Goal: Task Accomplishment & Management: Manage account settings

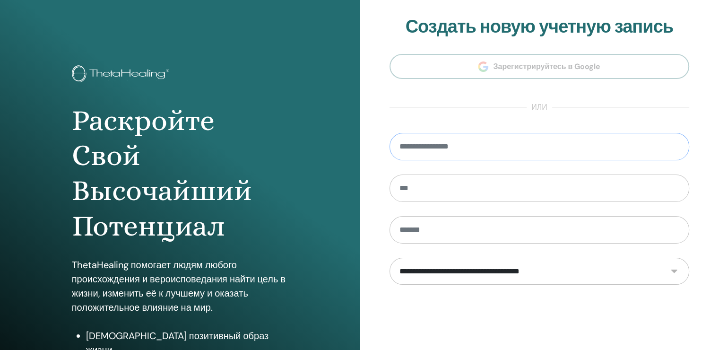
click at [522, 145] on input "email" at bounding box center [539, 146] width 300 height 27
type input "**********"
type input "*****"
type input "**********"
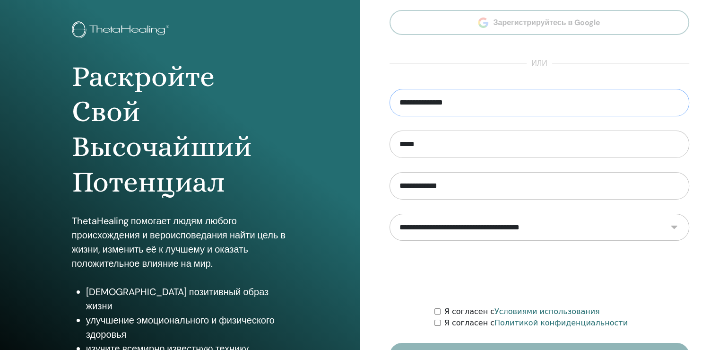
scroll to position [104, 0]
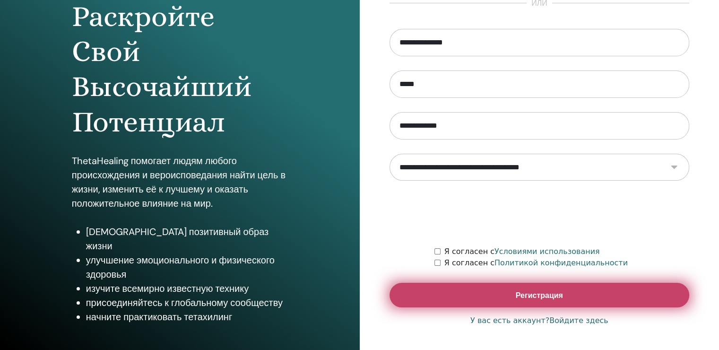
click at [523, 299] on ya-tr-span "Регистрация" at bounding box center [538, 295] width 47 height 10
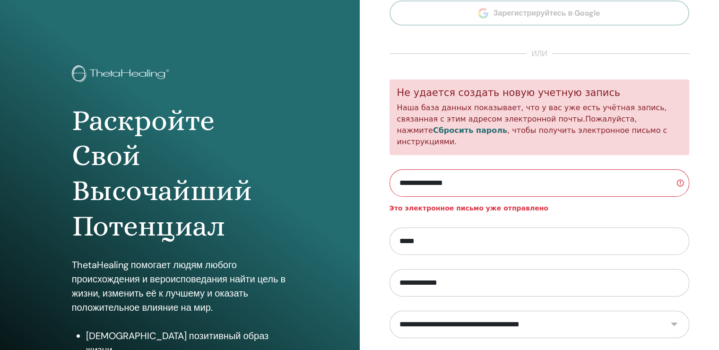
click at [310, 102] on div "Раскройте Свой Высочайший Потенциал ThetaHealing помогает людям любого происхож…" at bounding box center [180, 227] width 360 height 454
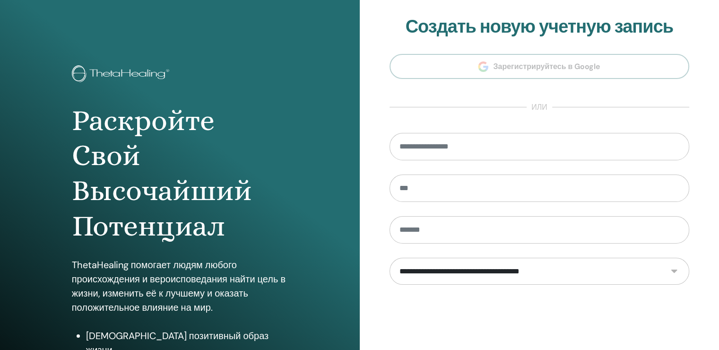
scroll to position [104, 0]
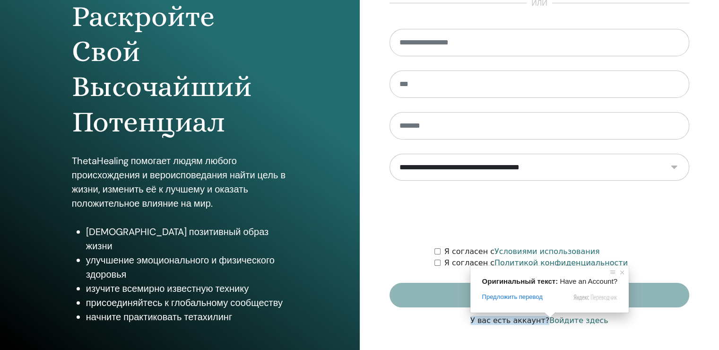
click at [533, 320] on ya-tr-span "У вас есть аккаунт?" at bounding box center [509, 320] width 79 height 9
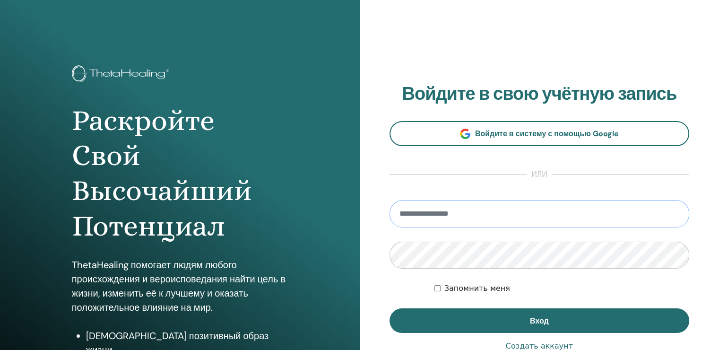
click at [476, 211] on input "email" at bounding box center [539, 213] width 300 height 27
type input "**********"
click at [667, 287] on div "Запомнить меня" at bounding box center [561, 288] width 255 height 11
click at [441, 287] on div "Запомнить меня" at bounding box center [561, 288] width 255 height 11
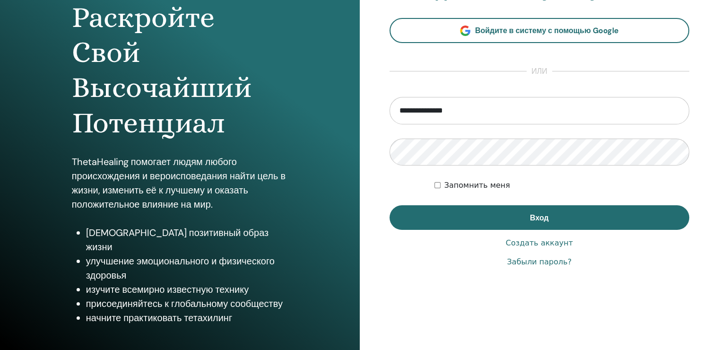
scroll to position [104, 0]
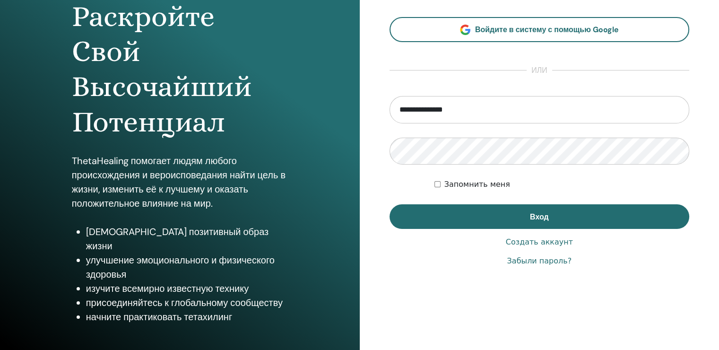
click at [529, 264] on ya-tr-span "Забыли пароль?" at bounding box center [538, 260] width 65 height 9
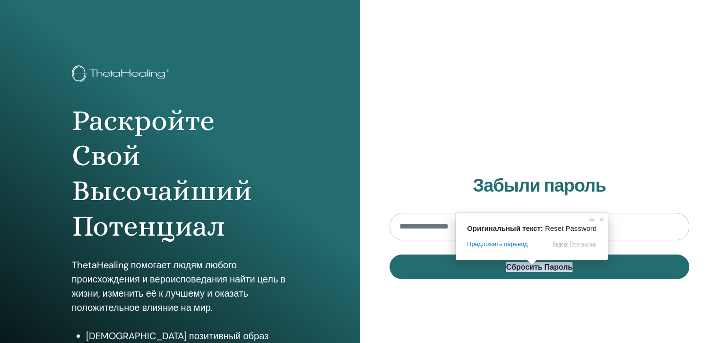
click at [435, 224] on input "email" at bounding box center [539, 226] width 300 height 27
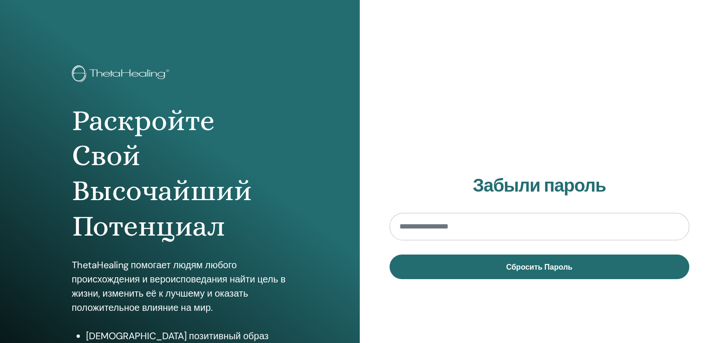
click at [453, 228] on input "email" at bounding box center [539, 226] width 300 height 27
type input "**********"
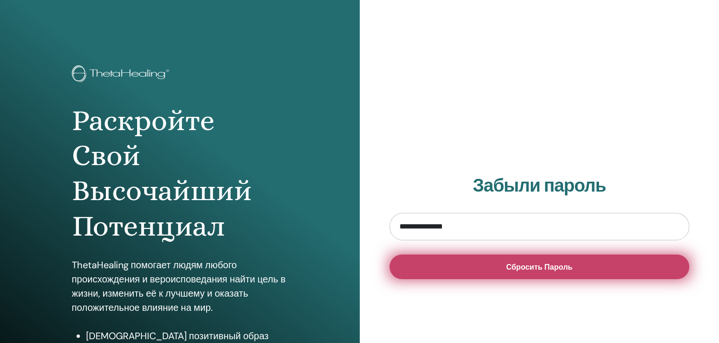
click at [479, 272] on button "Сбросить Пароль" at bounding box center [539, 266] width 300 height 25
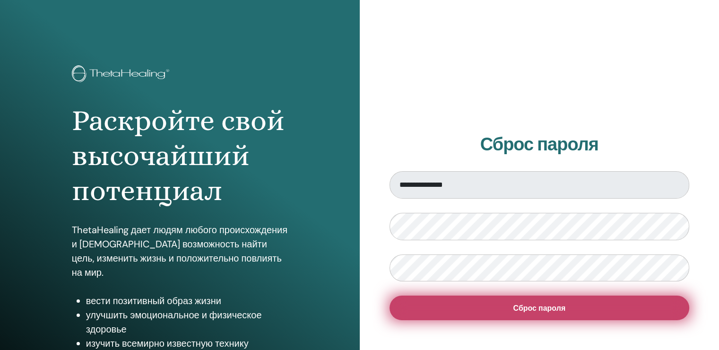
click at [479, 313] on button "Сброс пароля" at bounding box center [539, 307] width 300 height 25
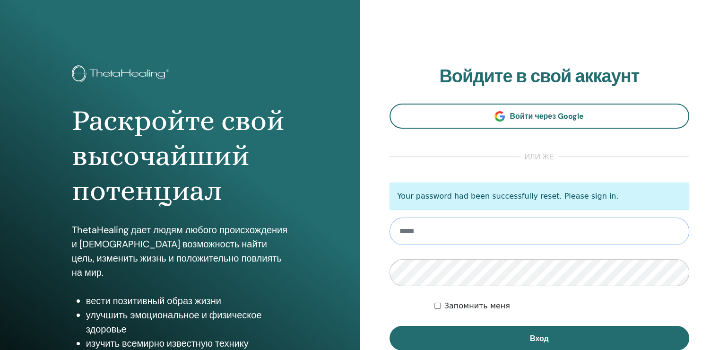
click at [463, 233] on input "email" at bounding box center [539, 230] width 300 height 27
type input "**********"
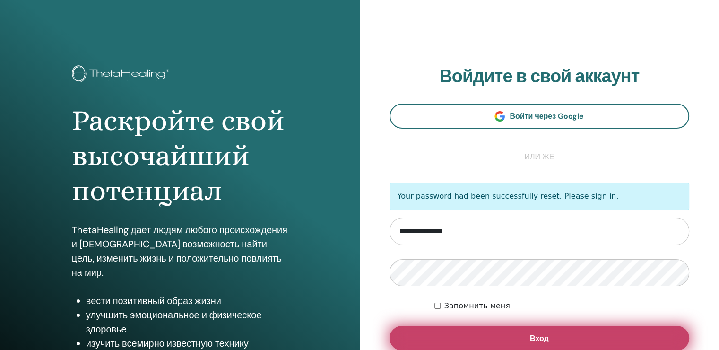
click at [441, 329] on button "Вход" at bounding box center [539, 338] width 300 height 25
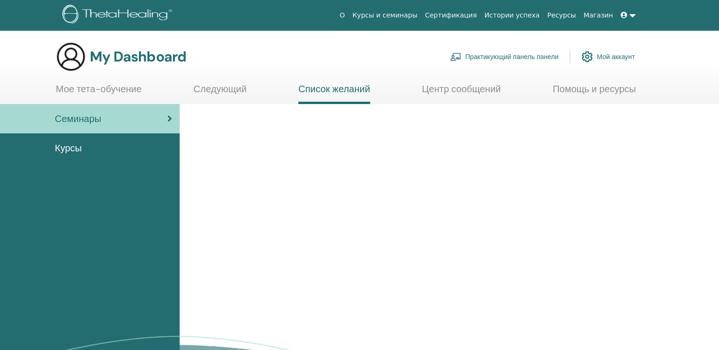
click at [616, 56] on link "Мой аккаунт" at bounding box center [607, 56] width 53 height 21
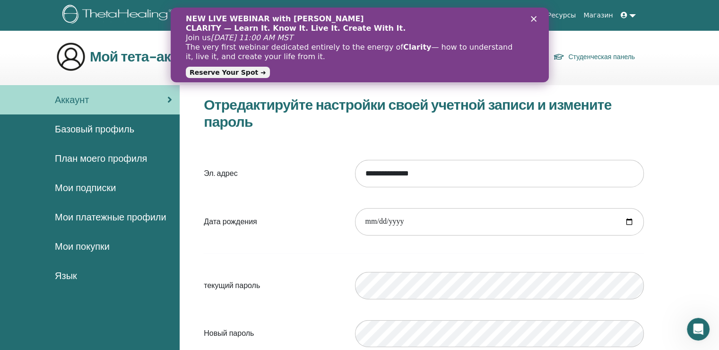
click at [91, 246] on span "Мои покупки" at bounding box center [82, 246] width 55 height 14
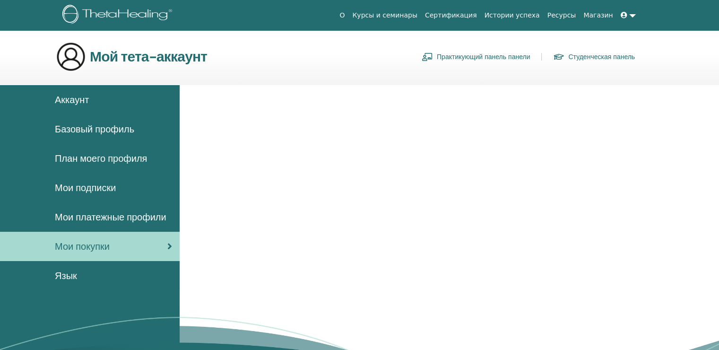
click at [90, 104] on div "Аккаунт" at bounding box center [90, 100] width 164 height 14
click at [76, 100] on span "Аккаунт" at bounding box center [72, 100] width 34 height 14
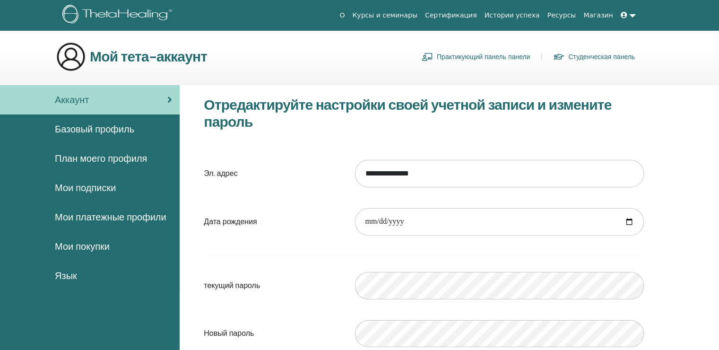
click at [120, 130] on span "Базовый профиль" at bounding box center [94, 129] width 79 height 14
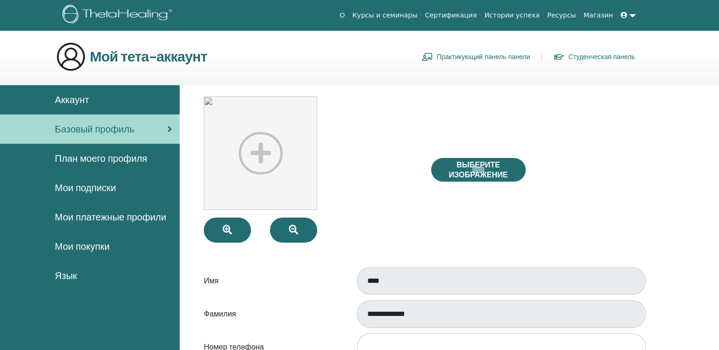
click at [457, 18] on link "Сертификация" at bounding box center [451, 15] width 60 height 17
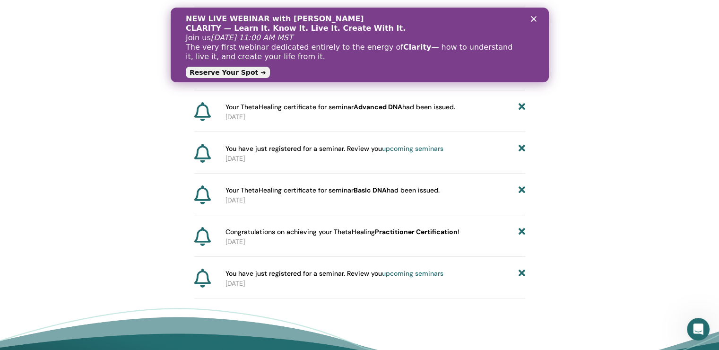
click at [396, 273] on link "upcoming seminars" at bounding box center [412, 273] width 61 height 9
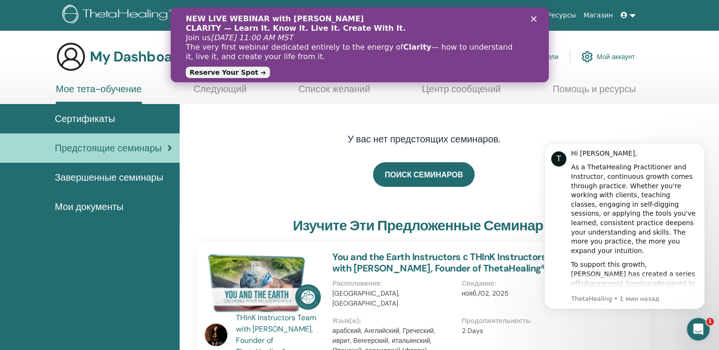
click at [531, 20] on icon "Закрыть" at bounding box center [533, 19] width 6 height 6
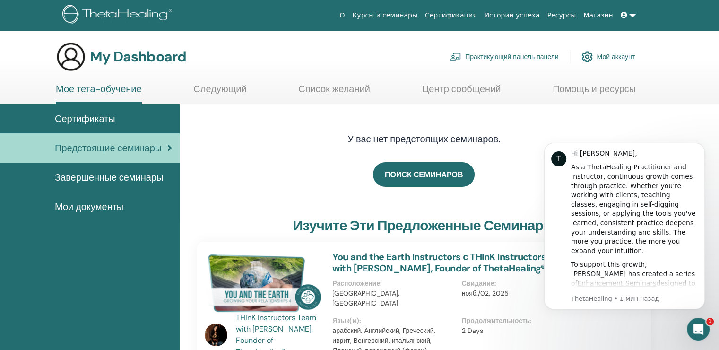
click at [112, 182] on span "Завершенные семинары" at bounding box center [109, 177] width 108 height 14
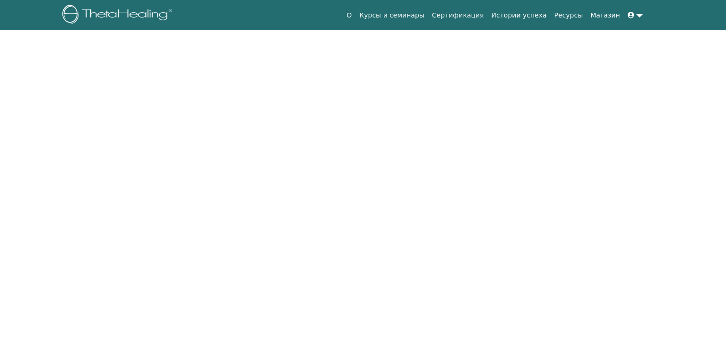
click at [113, 178] on html "О Курсы и семинары Сертификация Истории успеха Ресурсы Магазин My Dashboard Мое…" at bounding box center [363, 175] width 726 height 350
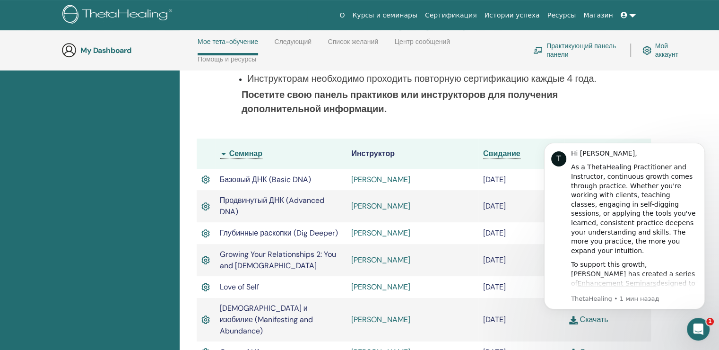
click at [660, 100] on div "Завершенные семинары Ниже вы можете найти ваши завершенные семинары. Если вы ви…" at bounding box center [423, 150] width 477 height 470
click at [700, 144] on icon "Dismiss notification" at bounding box center [701, 145] width 3 height 3
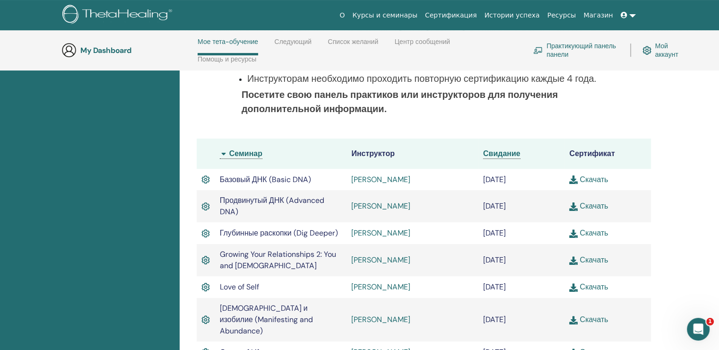
click at [585, 177] on link "Скачать" at bounding box center [588, 179] width 39 height 10
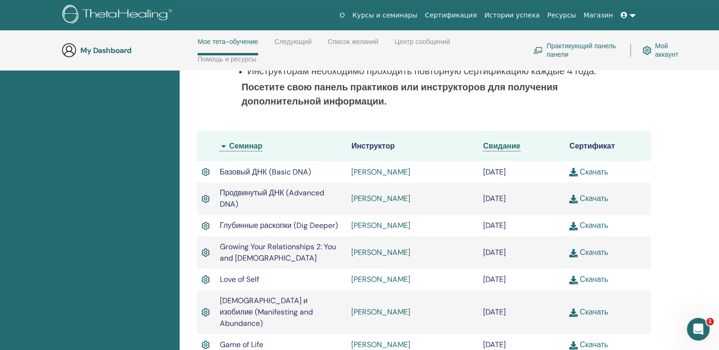
scroll to position [276, 0]
